Goal: Transaction & Acquisition: Purchase product/service

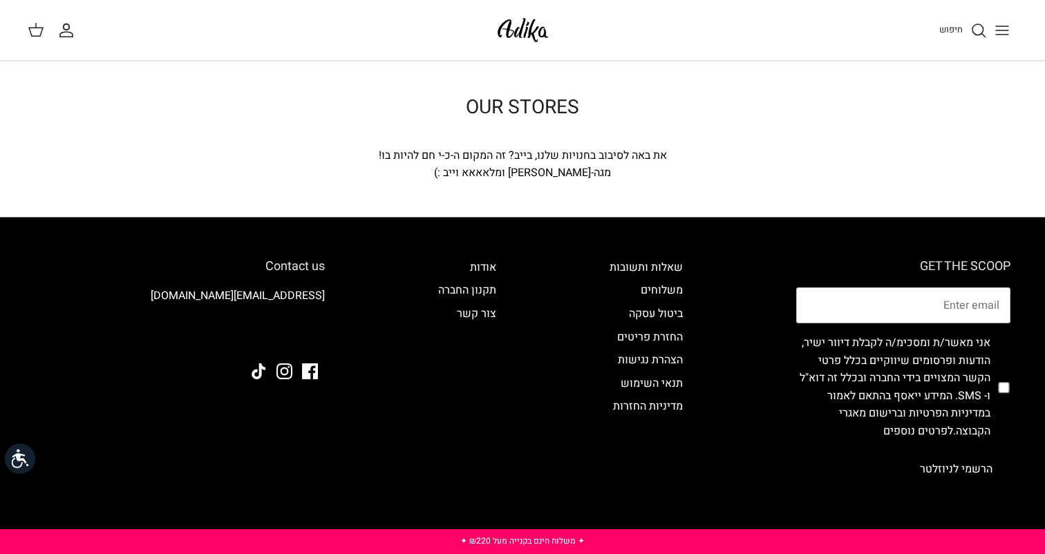
click at [41, 39] on link at bounding box center [36, 30] width 17 height 18
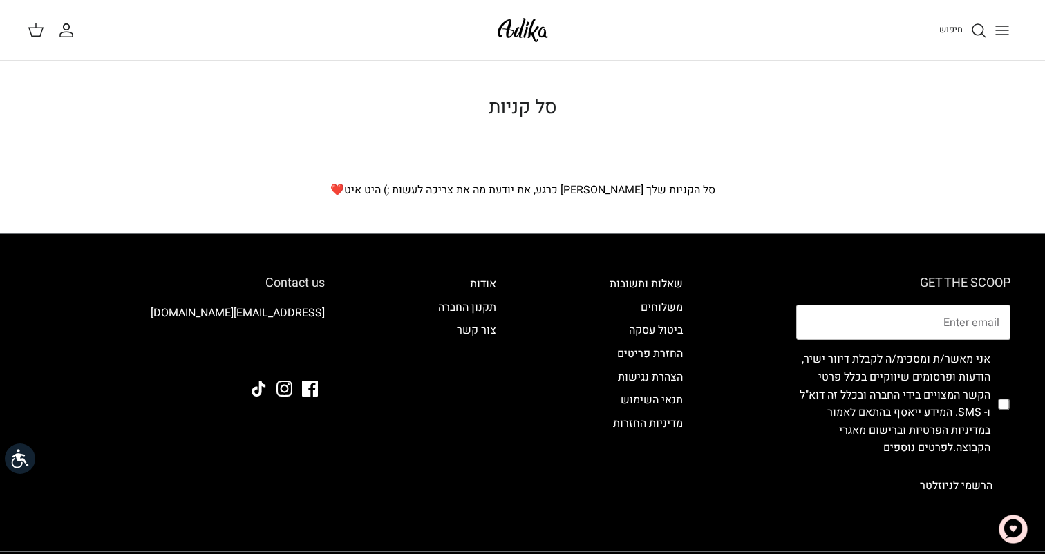
click at [68, 25] on circle "החשבון שלי" at bounding box center [67, 27] width 6 height 6
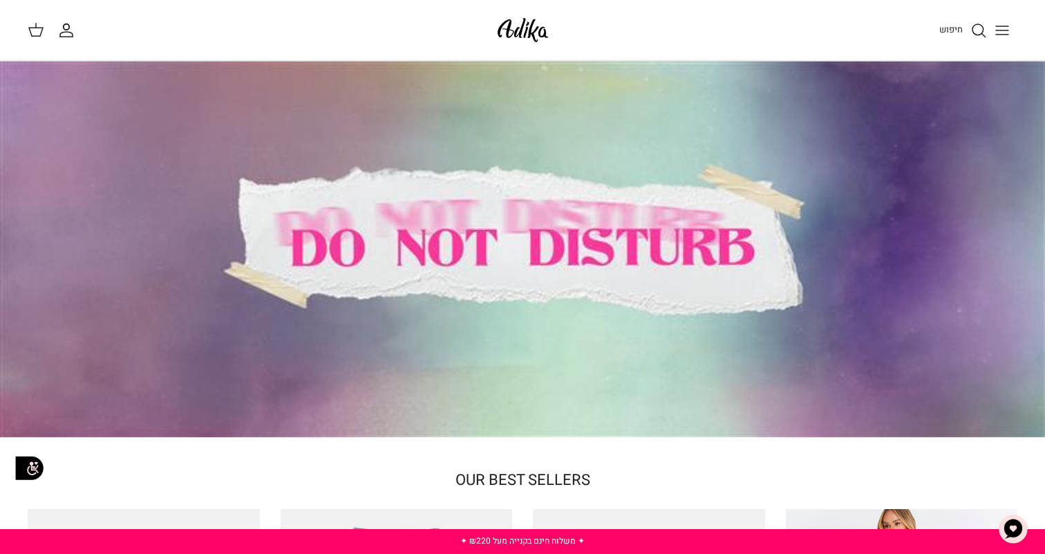
click at [306, 205] on div at bounding box center [522, 250] width 1045 height 376
click at [306, 225] on div at bounding box center [522, 250] width 1045 height 376
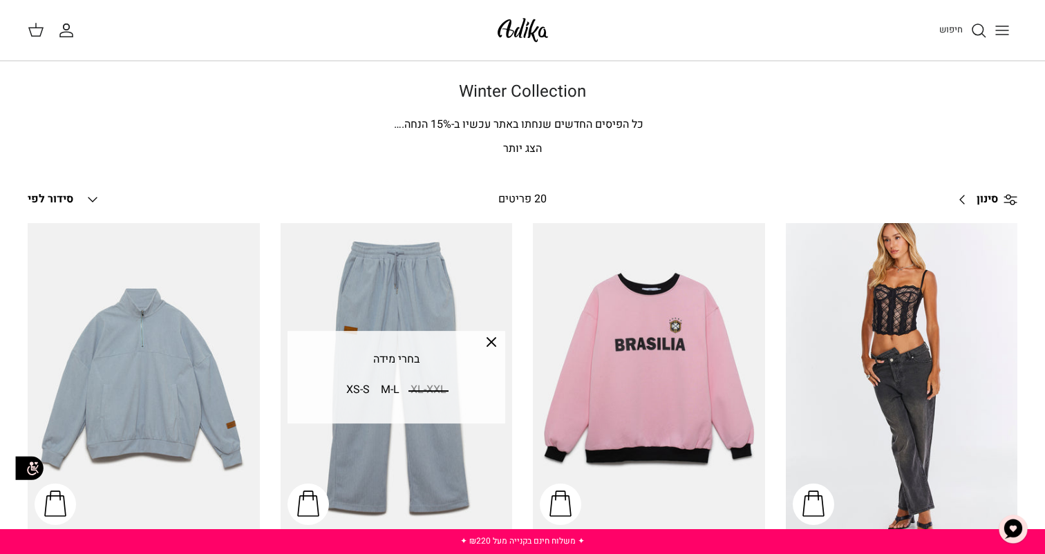
click at [73, 198] on button "Down סידור לפי" at bounding box center [64, 200] width 73 height 30
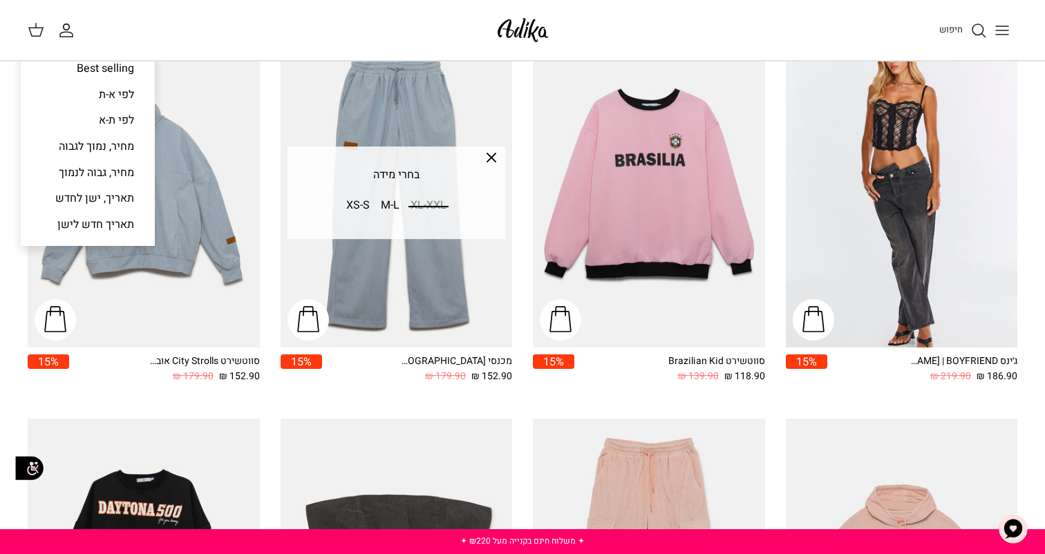
scroll to position [183, 0]
